Goal: Information Seeking & Learning: Understand process/instructions

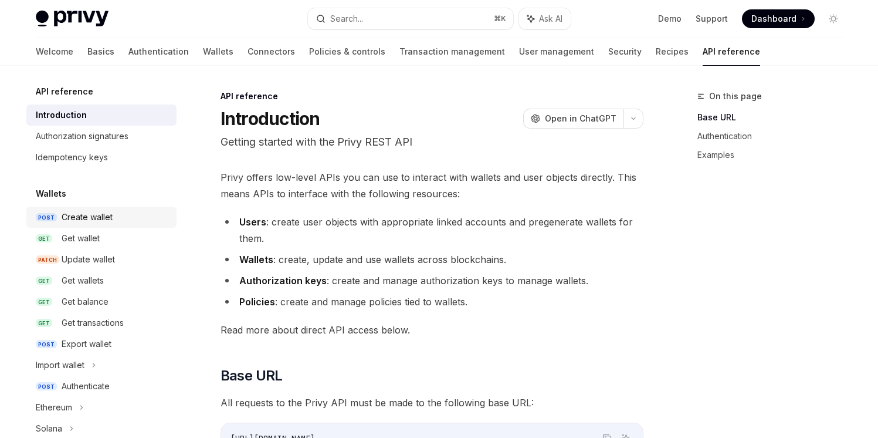
click at [80, 211] on div "Create wallet" at bounding box center [87, 217] width 51 height 14
type textarea "*"
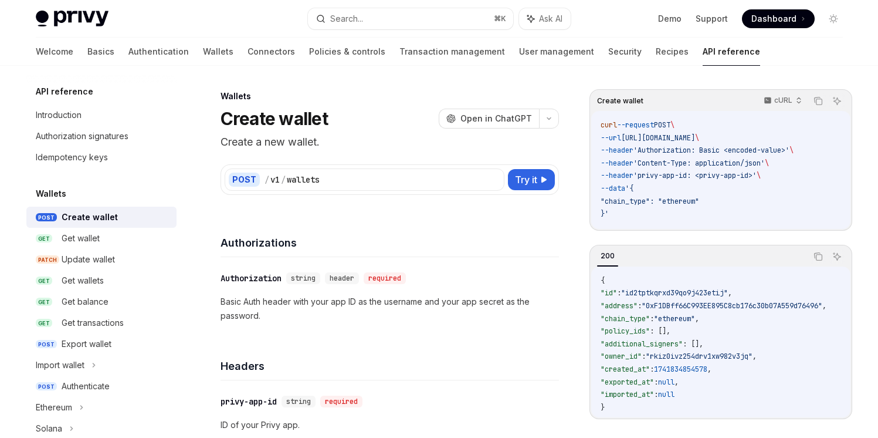
click at [698, 163] on span "'Content-Type: application/json'" at bounding box center [699, 162] width 131 height 9
